Goal: Find contact information

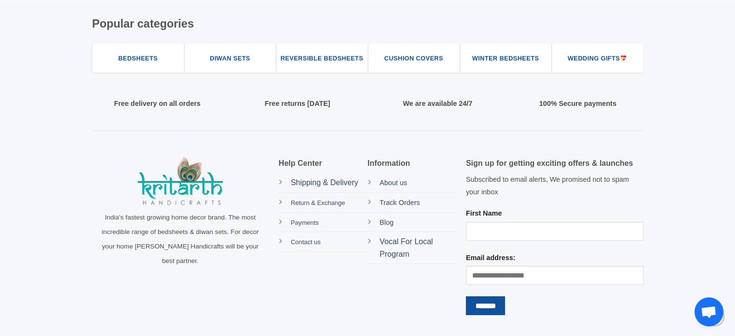
scroll to position [2835, 0]
click at [315, 242] on span "Contact us" at bounding box center [306, 241] width 30 height 7
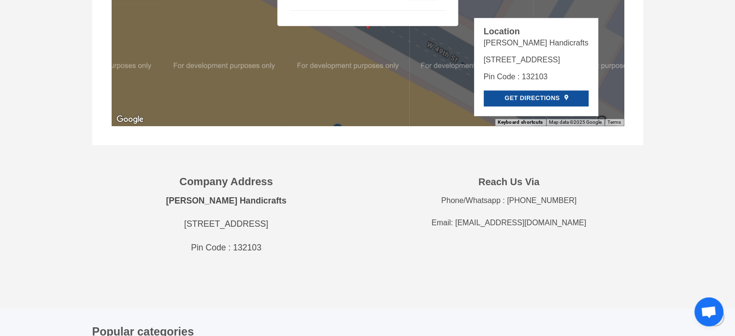
scroll to position [919, 0]
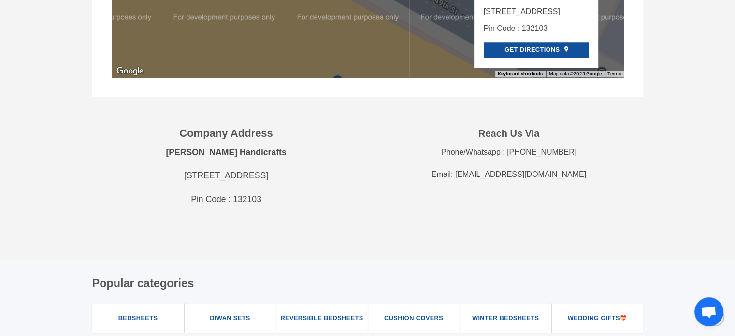
drag, startPoint x: 468, startPoint y: 174, endPoint x: 573, endPoint y: 176, distance: 105.4
click at [573, 176] on p "Email: Kritarthhandicrafts@gmail.com" at bounding box center [509, 174] width 268 height 13
copy p "Kritarthhandicrafts@gmail.com"
click at [490, 232] on div "Company Address Kritarth Handicrafts #385,Sector 18, HUDA ,Panipat (HR) India P…" at bounding box center [368, 186] width 566 height 120
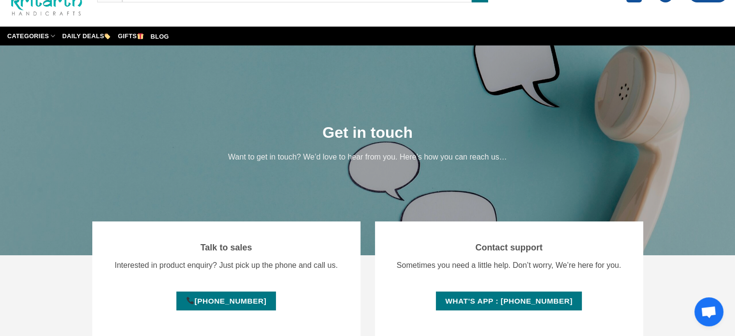
scroll to position [0, 0]
